Goal: Check status: Check status

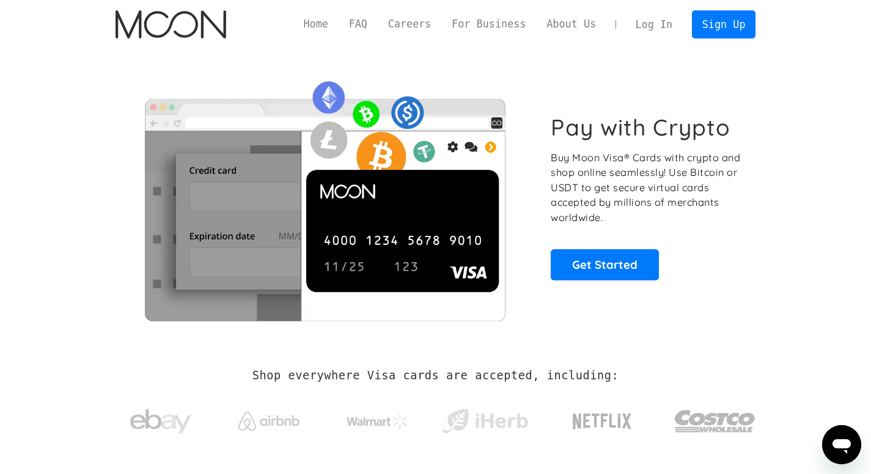
click at [661, 21] on link "Log In" at bounding box center [654, 24] width 57 height 27
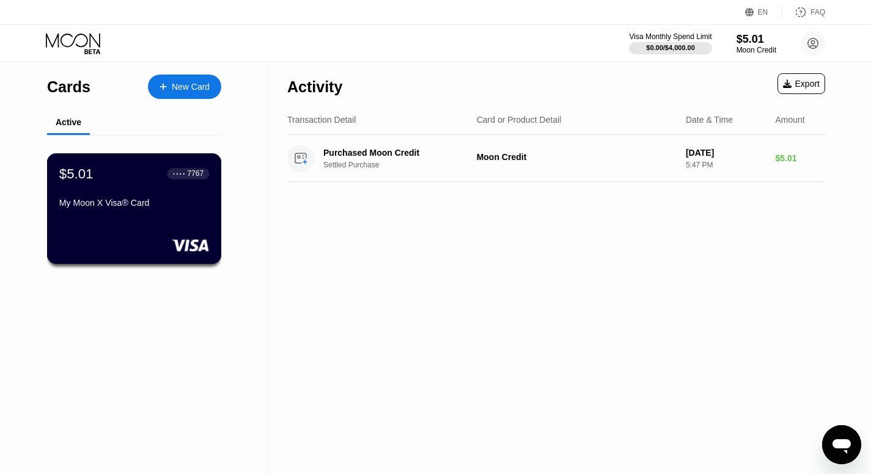
click at [96, 199] on div "$5.01 ● ● ● ● 7767 My Moon X Visa® Card" at bounding box center [134, 189] width 150 height 47
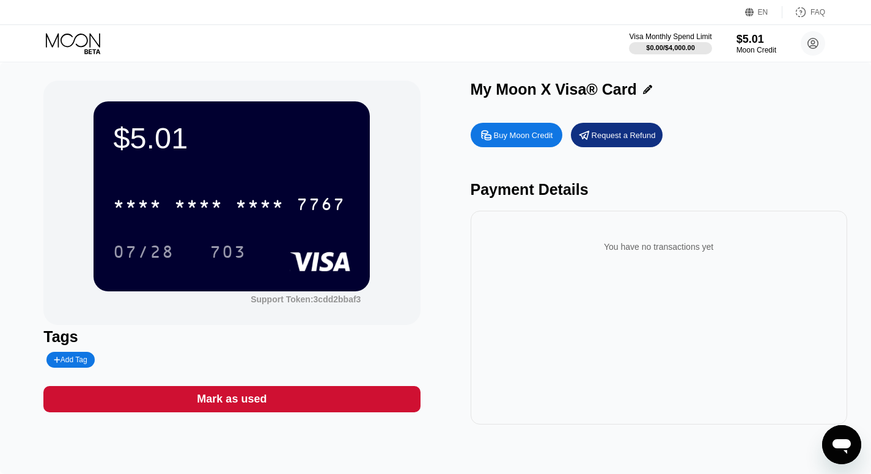
click at [272, 215] on div "* * * *" at bounding box center [259, 206] width 49 height 20
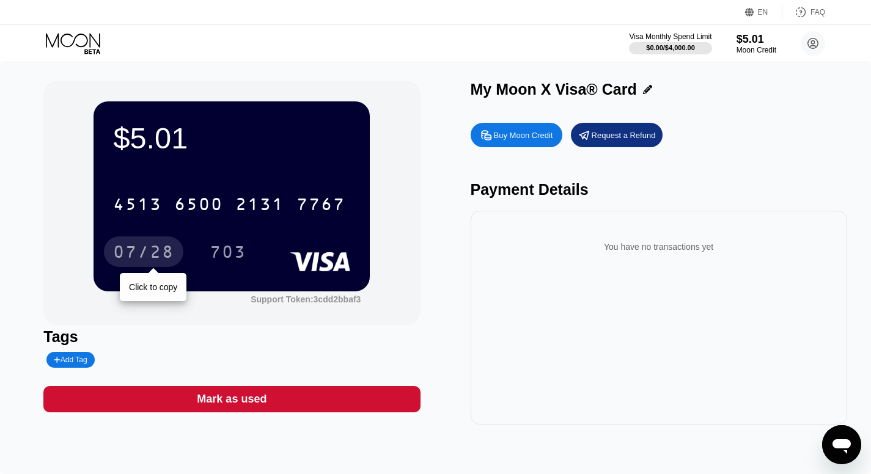
click at [142, 260] on div "07/28" at bounding box center [143, 254] width 61 height 20
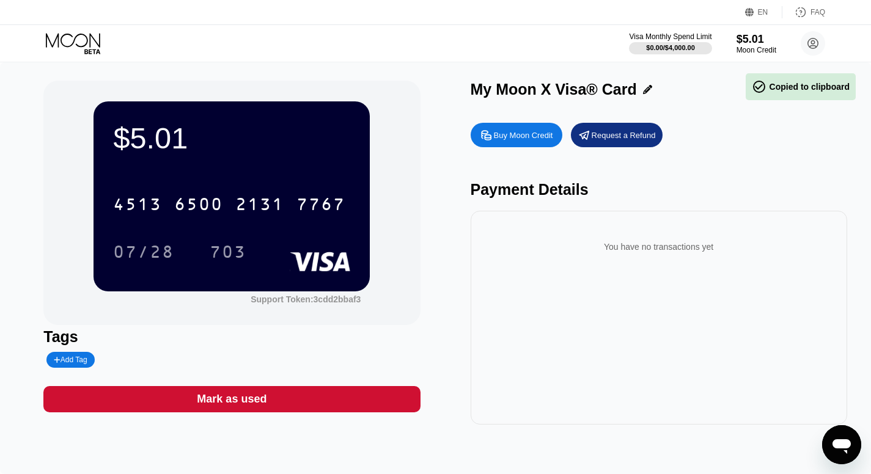
click at [230, 253] on div "703" at bounding box center [228, 254] width 37 height 20
